Goal: Transaction & Acquisition: Purchase product/service

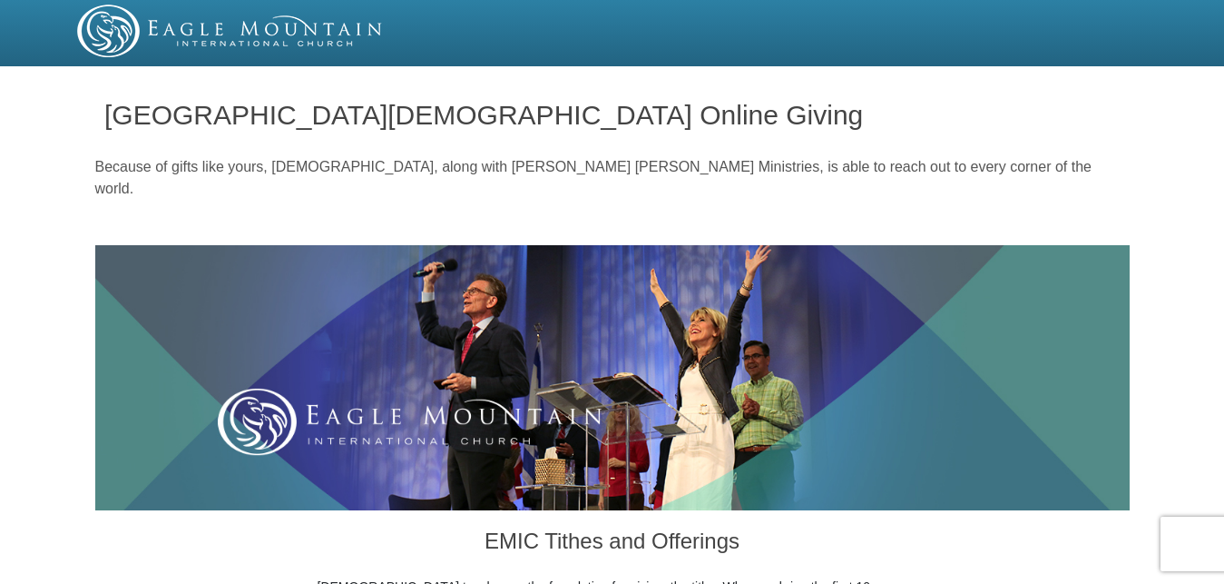
scroll to position [833, 0]
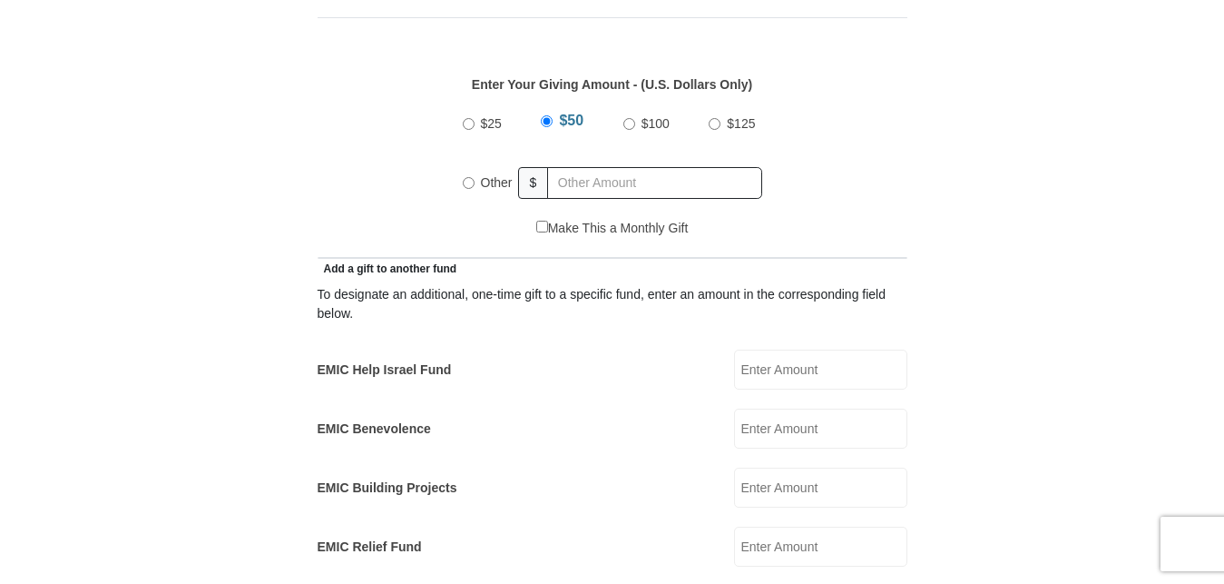
click at [751, 355] on input "EMIC Help Israel Fund" at bounding box center [820, 369] width 173 height 40
click at [469, 177] on input "Other" at bounding box center [469, 183] width 12 height 12
radio input "true"
click at [803, 349] on input "EMIC Help Israel Fund" at bounding box center [820, 369] width 173 height 40
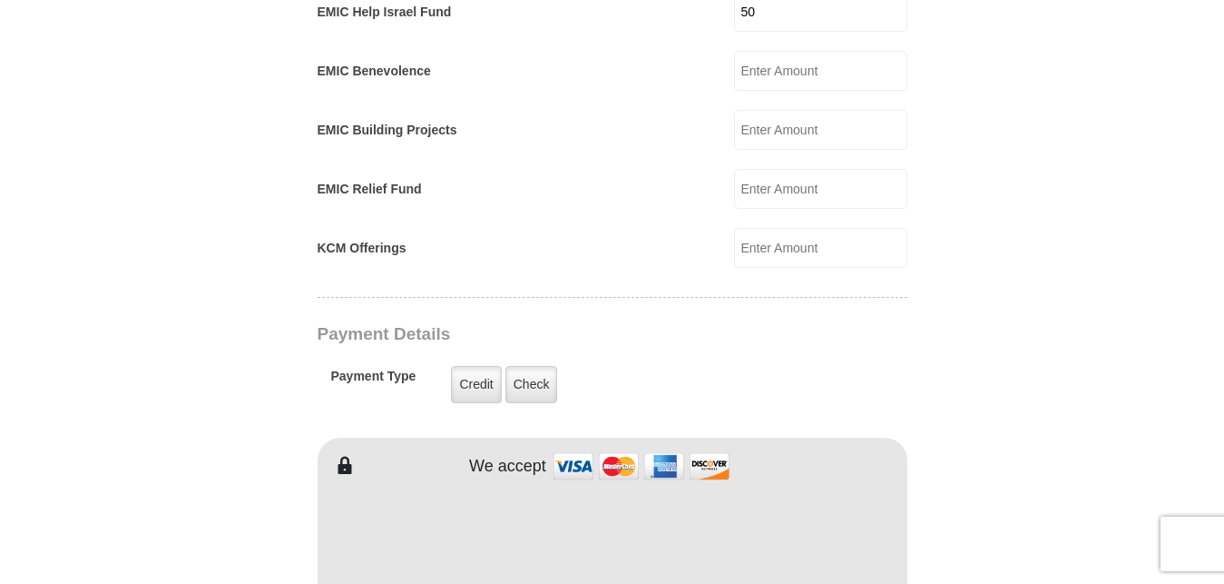
scroll to position [1296, 0]
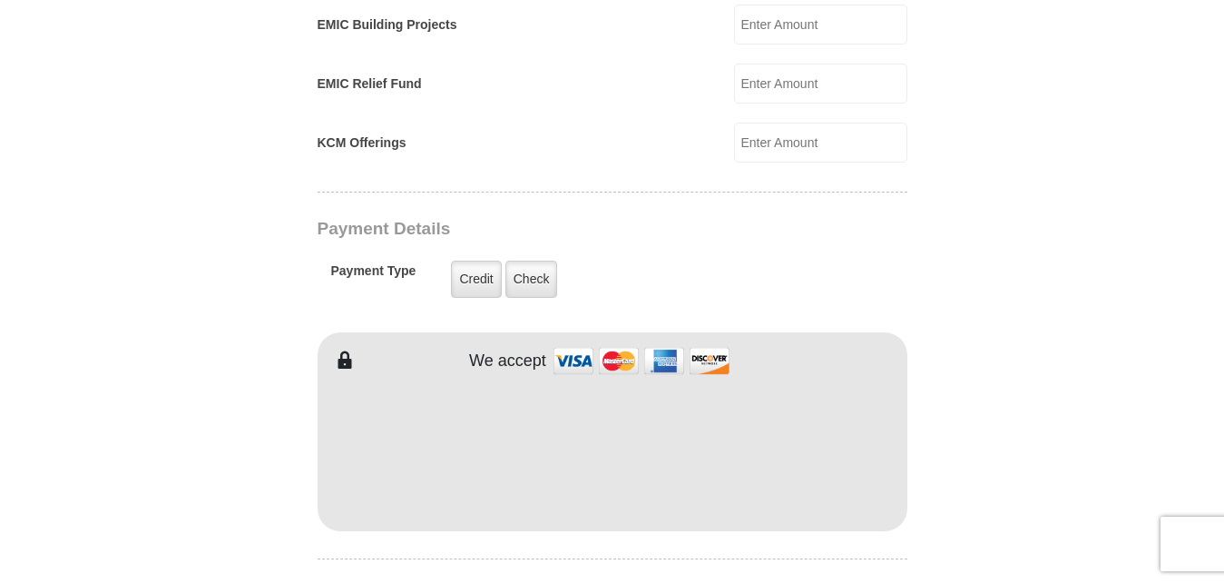
type input "50"
click at [276, 389] on form "[GEOGRAPHIC_DATA][DEMOGRAPHIC_DATA] Online Giving Because of gifts like yours, …" at bounding box center [612, 119] width 1035 height 2685
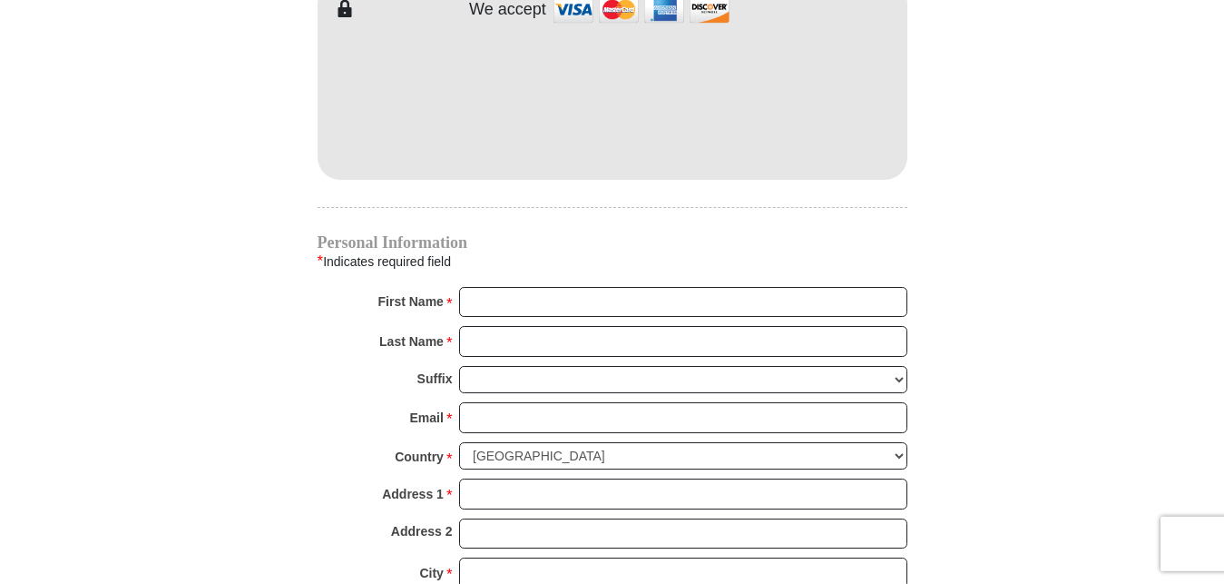
scroll to position [1759, 0]
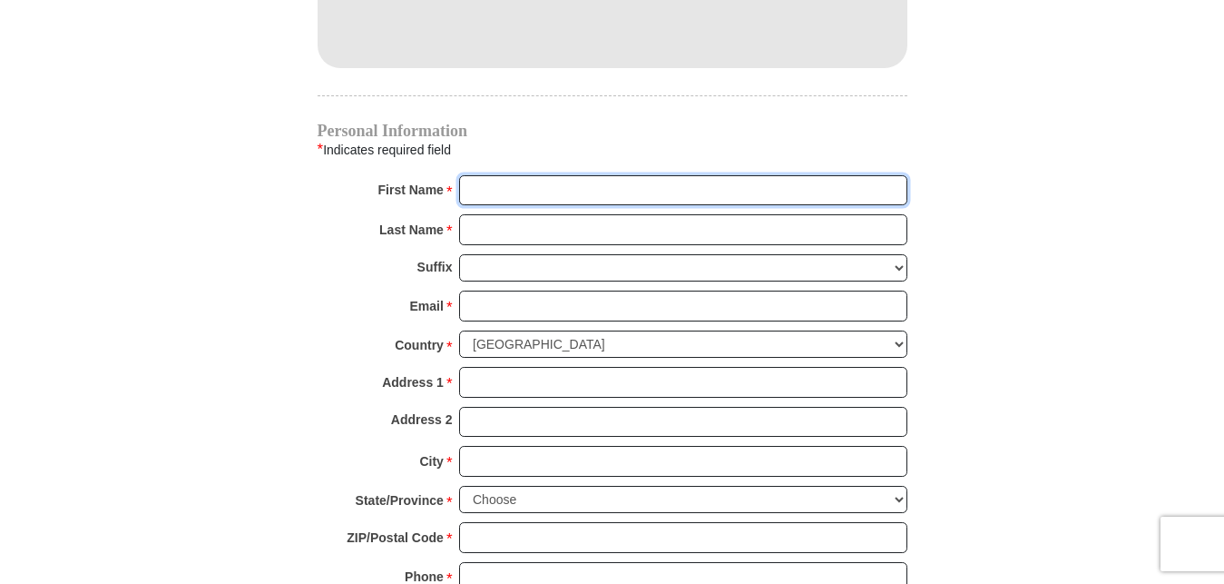
click at [569, 175] on input "First Name *" at bounding box center [683, 190] width 448 height 31
type input "[PERSON_NAME]"
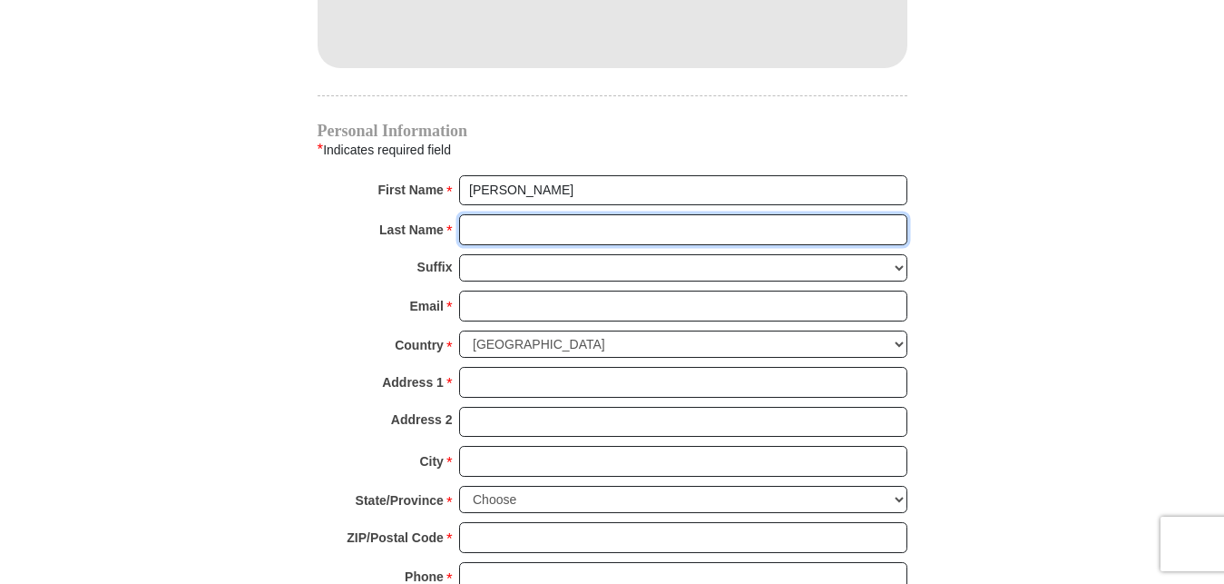
click at [571, 214] on input "Last Name *" at bounding box center [683, 229] width 448 height 31
type input "Forbes"
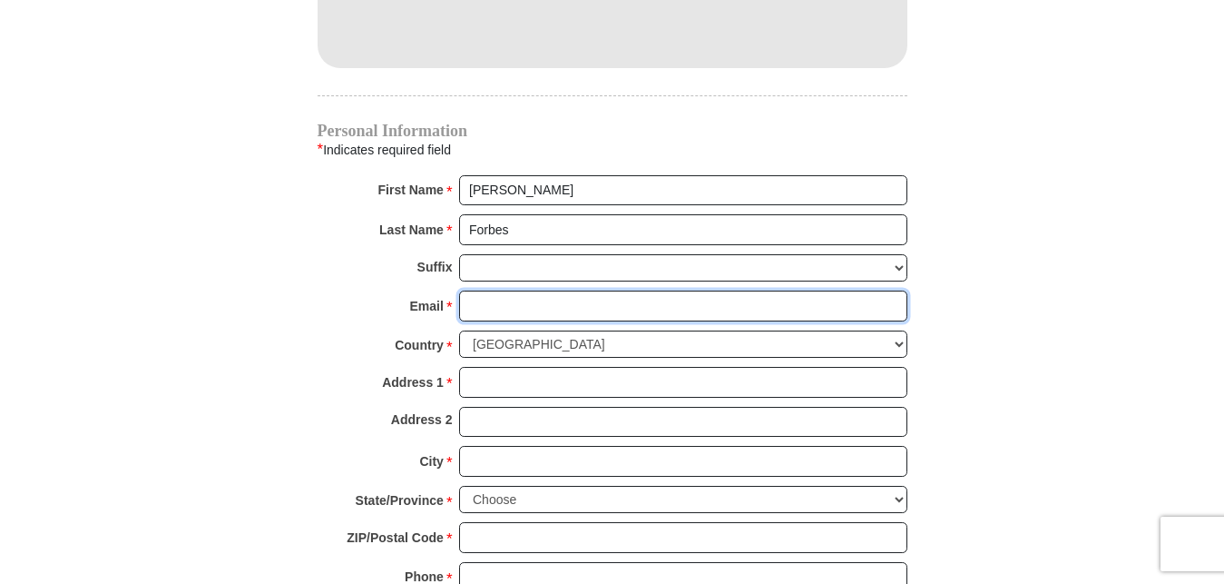
click at [548, 290] on input "Email *" at bounding box center [683, 305] width 448 height 31
type input "[EMAIL_ADDRESS][DOMAIN_NAME]"
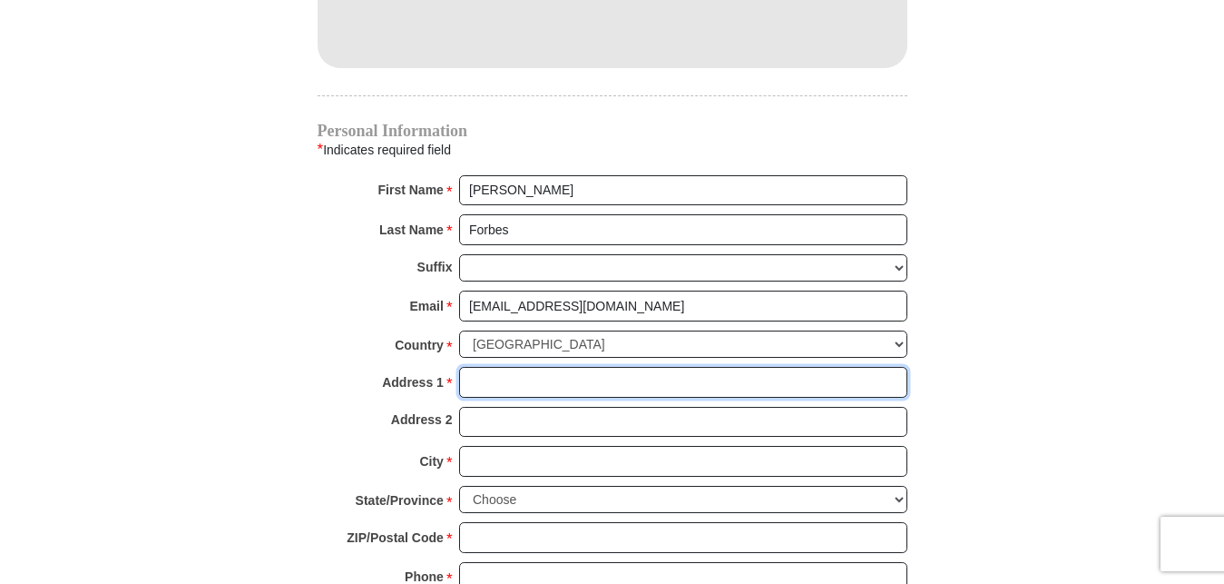
click at [535, 367] on input "Address 1 *" at bounding box center [683, 382] width 448 height 31
type input "[STREET_ADDRESS][PERSON_NAME]"
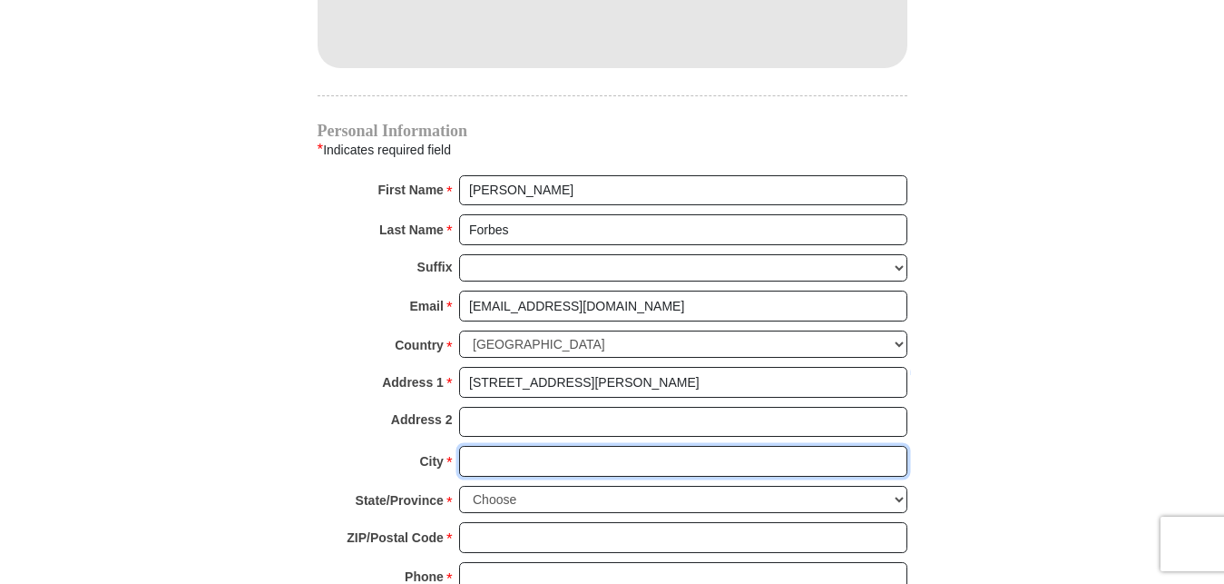
type input "Saginaw"
select select "[GEOGRAPHIC_DATA]"
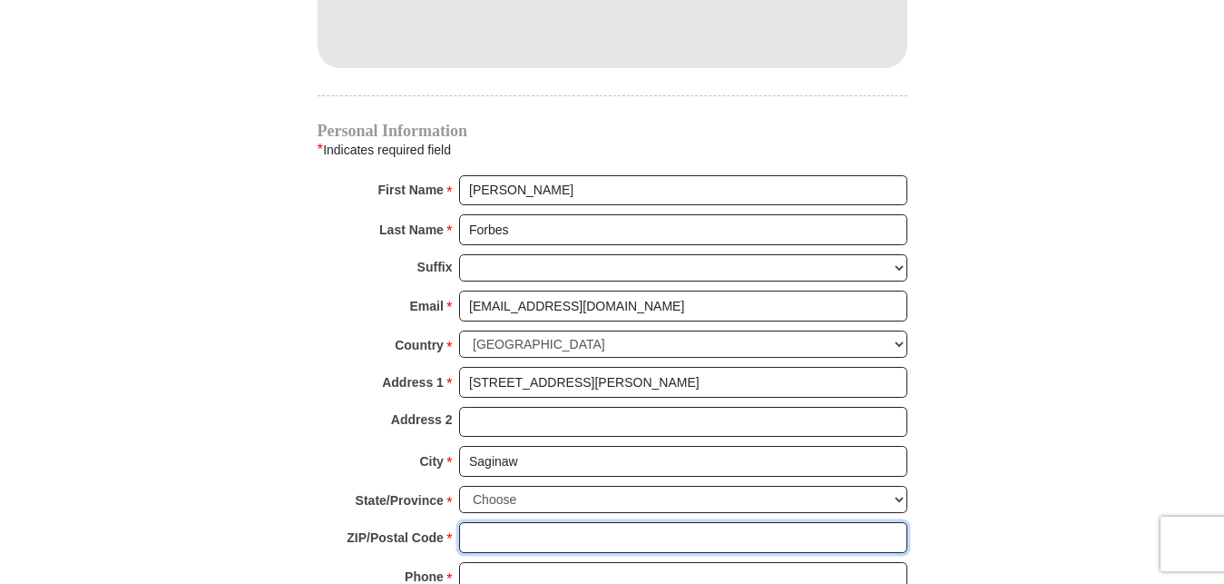
type input "76179"
type input "8173662362"
click at [342, 367] on div "Address 1 * [STREET_ADDRESS][PERSON_NAME] Please enter Address 1" at bounding box center [613, 387] width 590 height 40
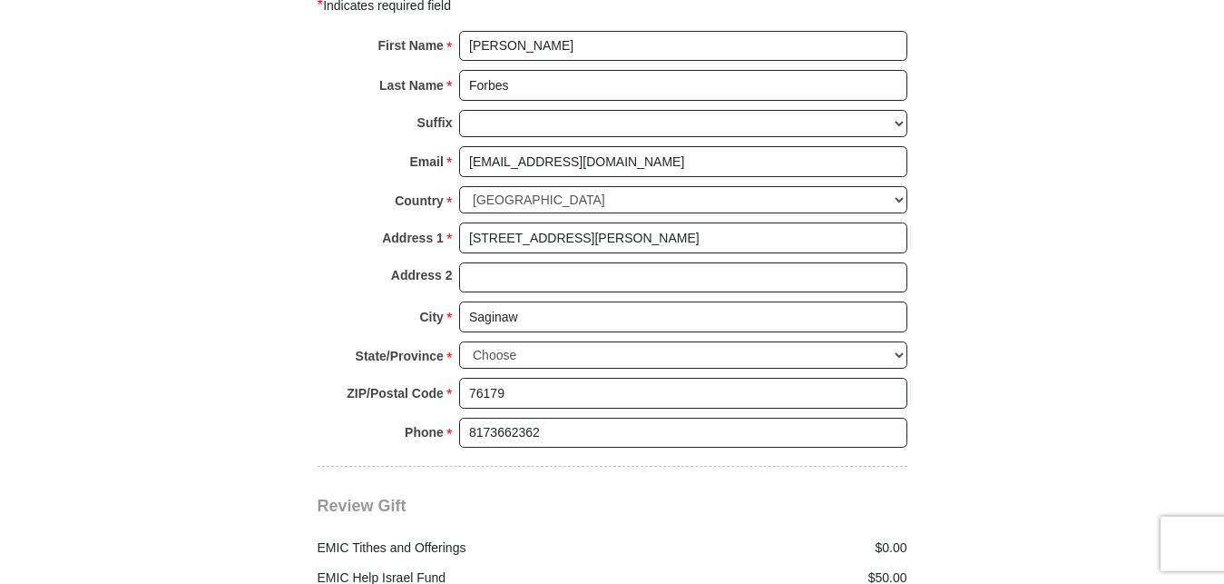
scroll to position [2129, 0]
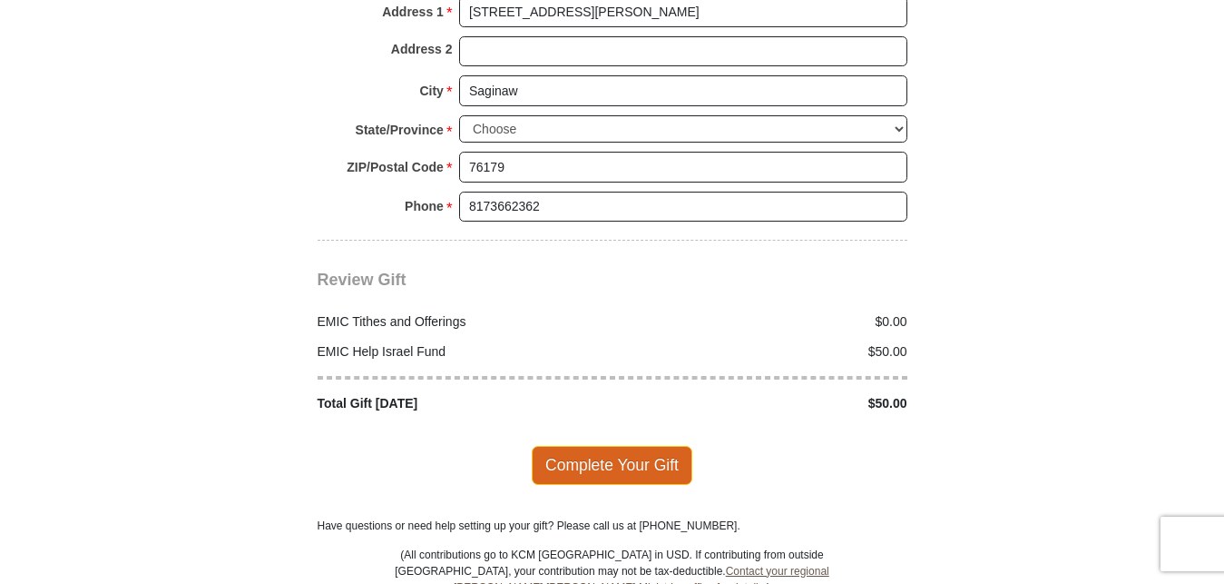
click at [575, 446] on span "Complete Your Gift" at bounding box center [612, 465] width 161 height 38
